Goal: Task Accomplishment & Management: Use online tool/utility

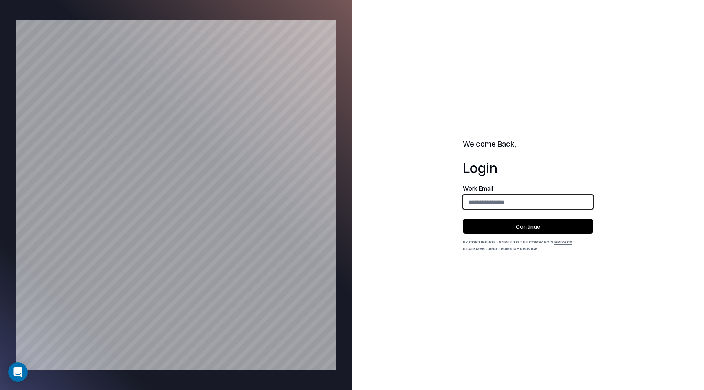
click at [496, 206] on input "email" at bounding box center [528, 202] width 130 height 15
type input "**********"
click at [540, 229] on button "Continue" at bounding box center [528, 226] width 130 height 15
click at [539, 229] on button "Continue" at bounding box center [528, 226] width 130 height 15
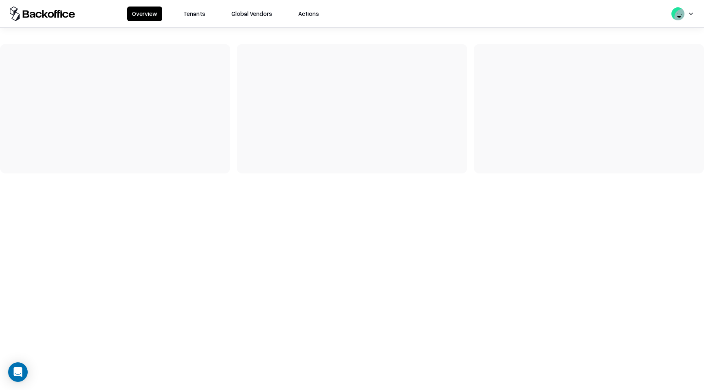
click at [192, 11] on button "Tenants" at bounding box center [194, 14] width 32 height 15
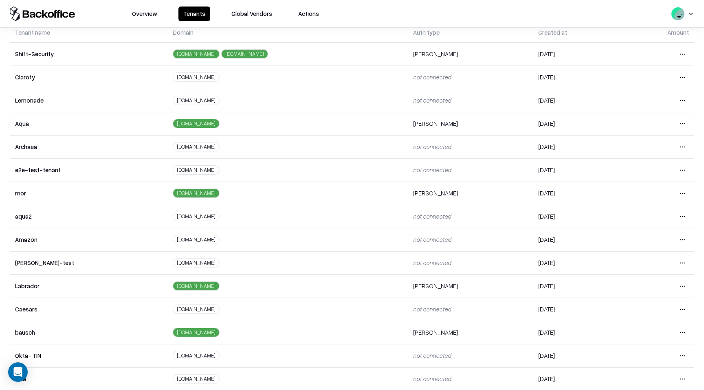
scroll to position [52, 0]
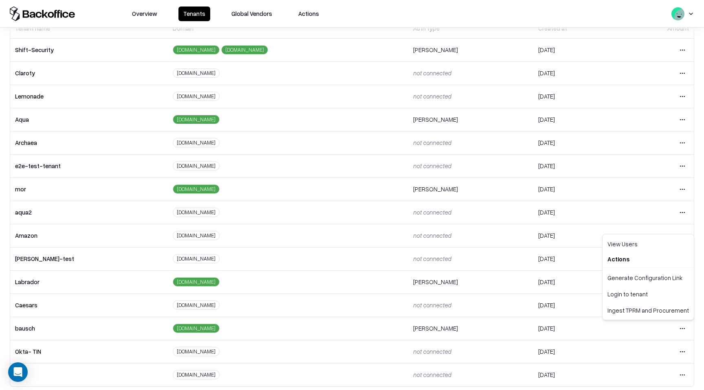
click at [681, 330] on html "Overview Tenants Global Vendors Actions Tenants Add Tenant Tenant name Domain A…" at bounding box center [352, 195] width 704 height 390
click at [647, 298] on div "Login to tenant" at bounding box center [648, 294] width 88 height 16
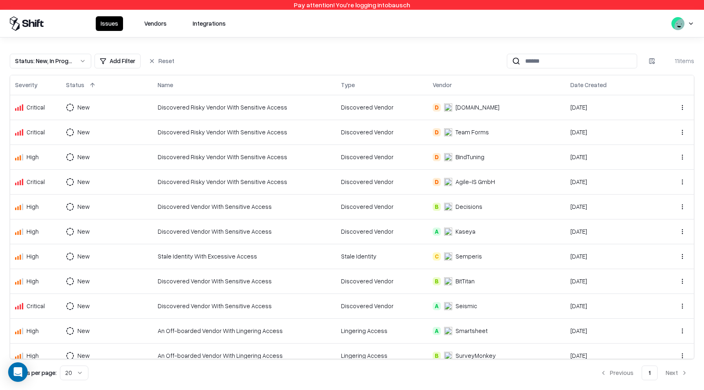
click at [152, 23] on button "Vendors" at bounding box center [155, 23] width 32 height 15
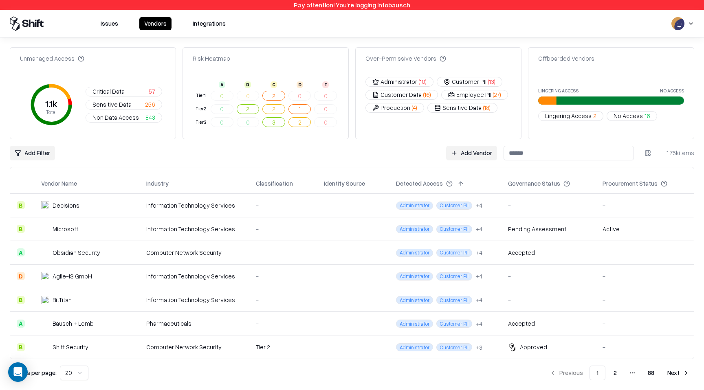
click at [45, 152] on html "Pay attention! You're logging into bausch Issues Vendors Integrations Unmanaged…" at bounding box center [352, 195] width 704 height 390
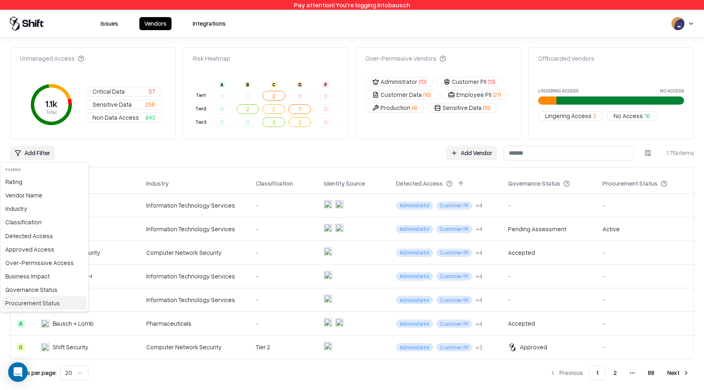
click at [51, 301] on div "Procurement Status" at bounding box center [44, 303] width 85 height 13
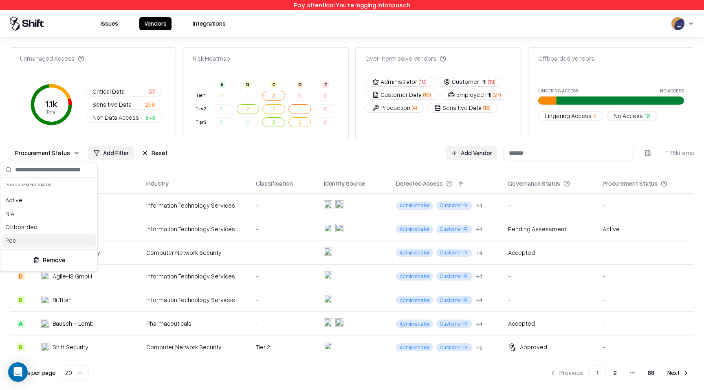
click at [37, 240] on div "Poc" at bounding box center [49, 240] width 94 height 13
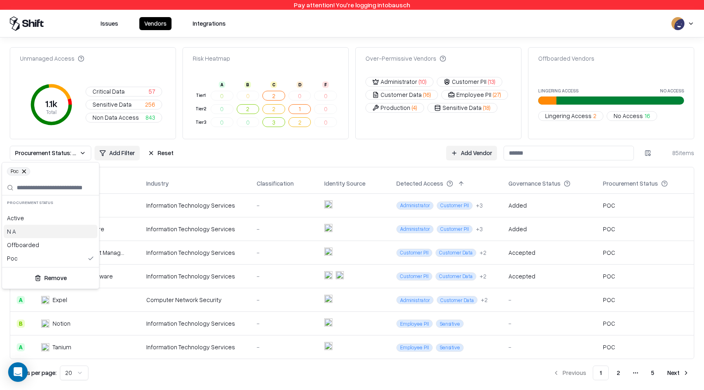
click at [270, 157] on html "Pay attention! You're logging into bausch Issues Vendors Integrations Unmanaged…" at bounding box center [352, 195] width 704 height 390
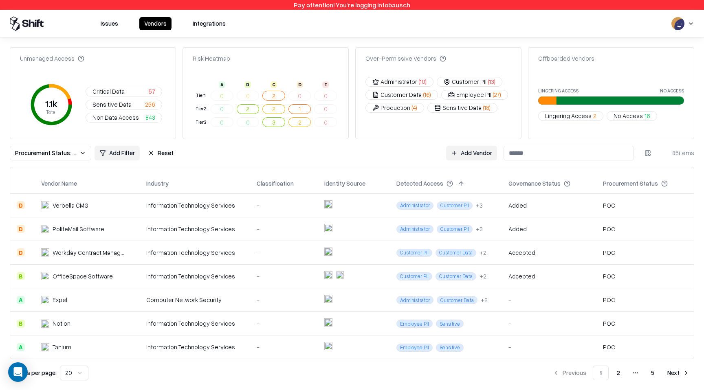
click at [79, 156] on button "Procurement Status: Poc" at bounding box center [50, 153] width 81 height 15
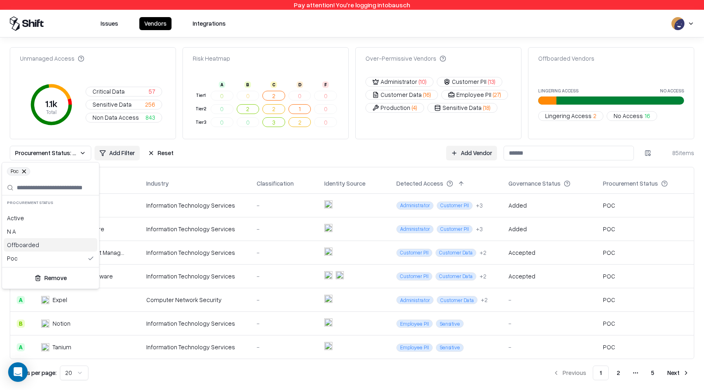
click at [44, 247] on div "Offboarded" at bounding box center [51, 244] width 94 height 13
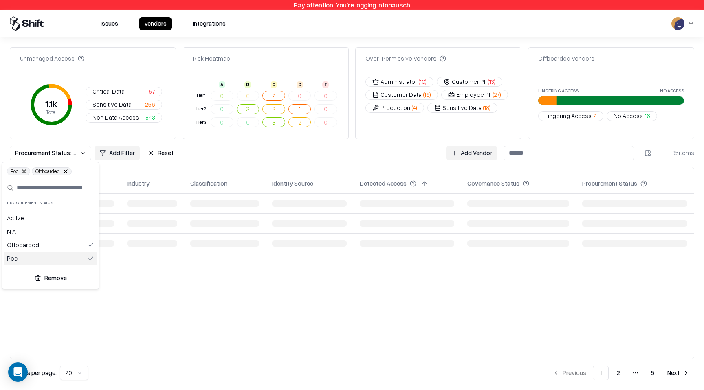
click at [46, 257] on div "Poc" at bounding box center [51, 258] width 94 height 13
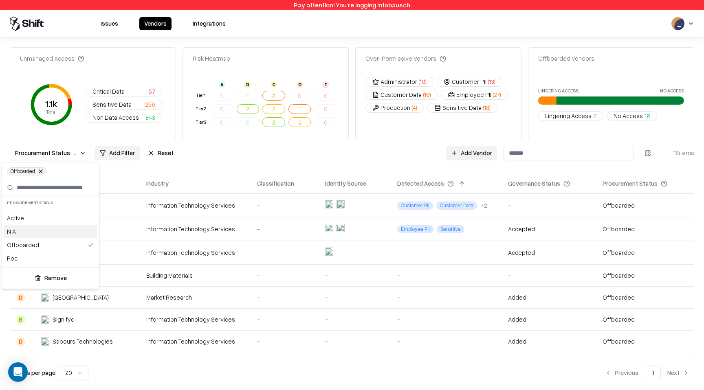
click at [214, 162] on html "Pay attention! You're logging into bausch Issues Vendors Integrations Unmanaged…" at bounding box center [352, 195] width 704 height 390
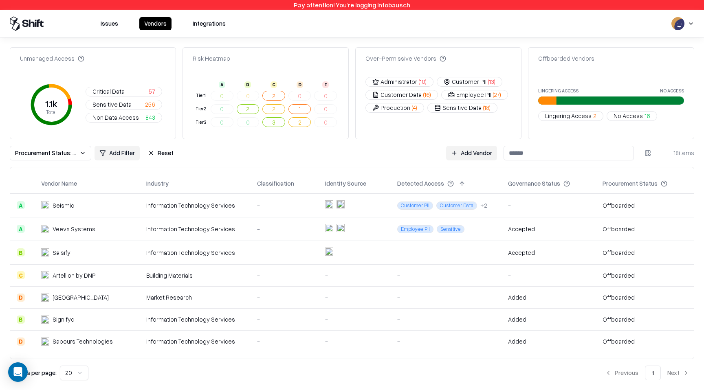
click at [80, 155] on button "Procurement Status: Offboarded" at bounding box center [50, 153] width 81 height 15
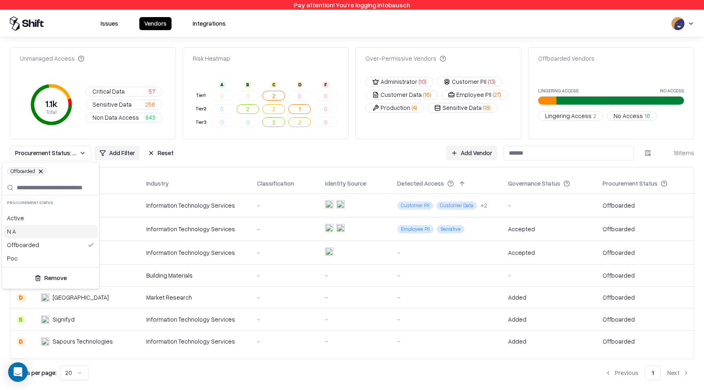
click at [58, 229] on div "N A" at bounding box center [51, 231] width 94 height 13
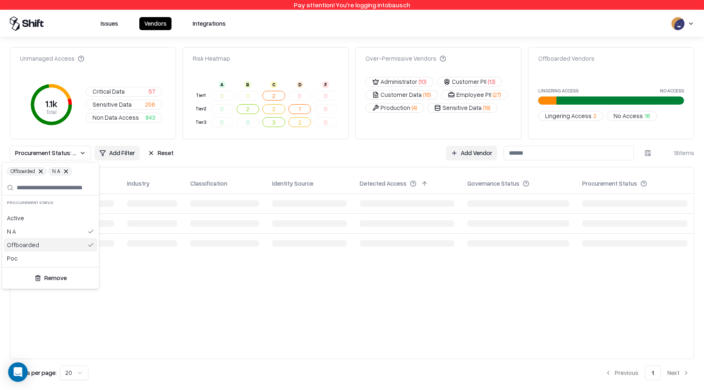
click at [61, 244] on div "Offboarded" at bounding box center [51, 244] width 94 height 13
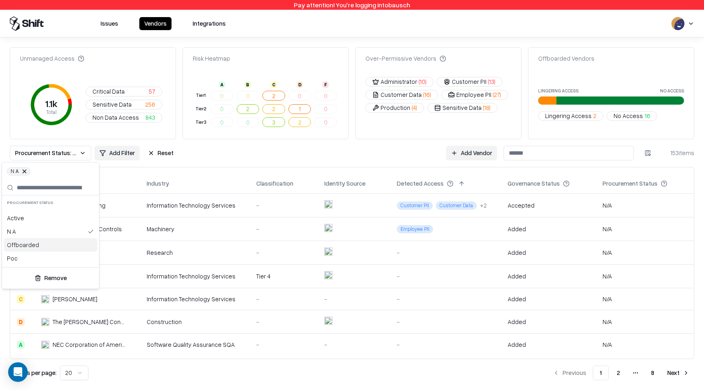
click at [236, 158] on html "Pay attention! You're logging into bausch Issues Vendors Integrations Unmanaged…" at bounding box center [352, 195] width 704 height 390
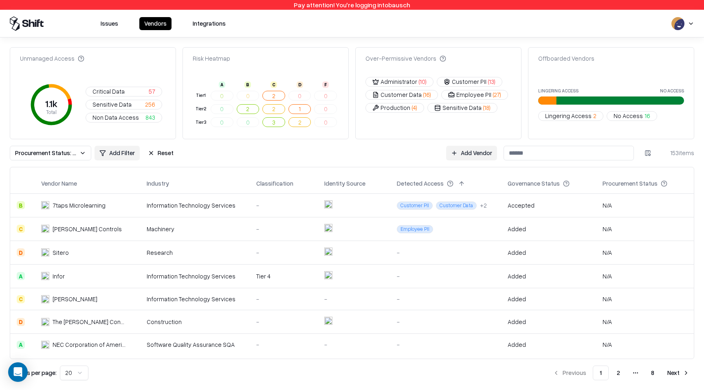
click at [82, 151] on button "Procurement Status: N A" at bounding box center [50, 153] width 81 height 15
